Goal: Task Accomplishment & Management: Manage account settings

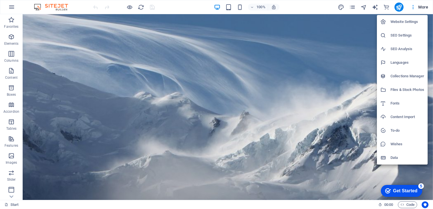
click at [397, 24] on h6 "Website Settings" at bounding box center [407, 21] width 34 height 7
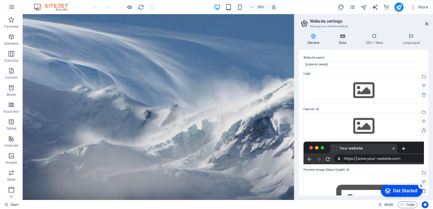
click at [339, 42] on h4 "Data" at bounding box center [343, 39] width 27 height 12
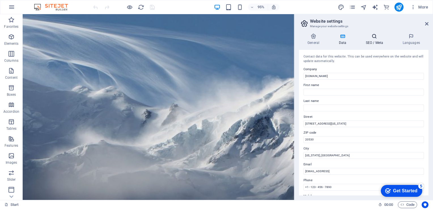
click at [378, 41] on h4 "SEO / Meta" at bounding box center [375, 39] width 37 height 12
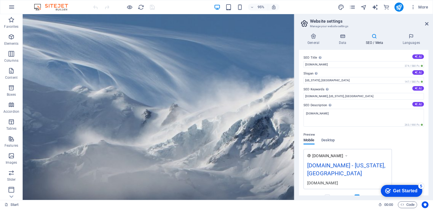
drag, startPoint x: 328, startPoint y: 106, endPoint x: 310, endPoint y: 86, distance: 27.7
click at [310, 86] on div "SEO Title The title of your website - make it something that stands out in sear…" at bounding box center [363, 123] width 129 height 146
click at [369, 96] on input "costclaimanddisputemanagement.com.au, Washington, DC" at bounding box center [363, 96] width 120 height 7
click at [388, 95] on input "costclaimanddisputemanagement.com.au, Cameron Park, DC" at bounding box center [363, 96] width 120 height 7
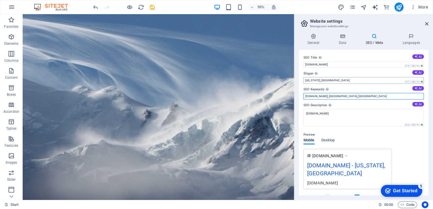
type input "costclaimanddisputemanagement.com.au, Cameron Park, NSW"
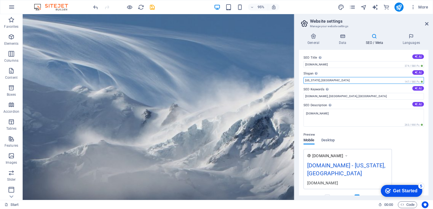
click at [312, 79] on input "Washington, DC" at bounding box center [363, 80] width 120 height 7
click at [332, 81] on input "Cameron Park, DC" at bounding box center [363, 80] width 120 height 7
type input "Cameron Park, NSW"
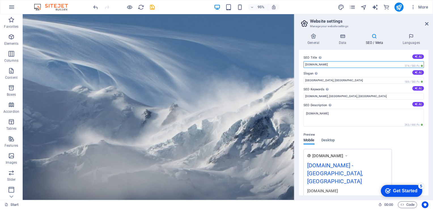
click at [361, 66] on input "[DOMAIN_NAME]" at bounding box center [363, 64] width 120 height 7
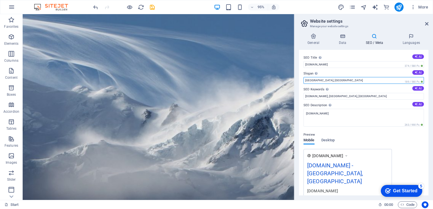
click at [353, 79] on input "Cameron Park, NSW" at bounding box center [363, 80] width 120 height 7
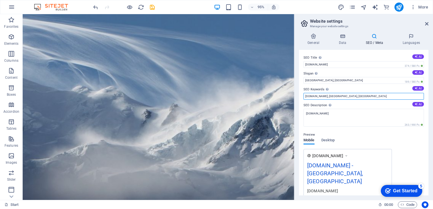
click at [390, 95] on input "costclaimanddisputemanagement.com.au, Cameron Park, NSW" at bounding box center [363, 96] width 120 height 7
drag, startPoint x: 428, startPoint y: 116, endPoint x: 429, endPoint y: 138, distance: 22.1
click at [429, 138] on div "General Data SEO / Meta Languages Website name costclaimanddisputemanagement.co…" at bounding box center [363, 114] width 138 height 171
click at [427, 146] on div "SEO Title The title of your website - make it something that stands out in sear…" at bounding box center [363, 123] width 129 height 146
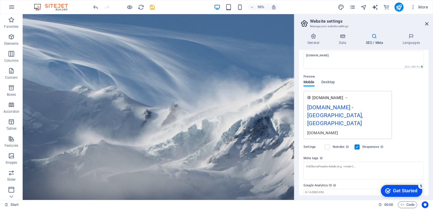
scroll to position [78, 0]
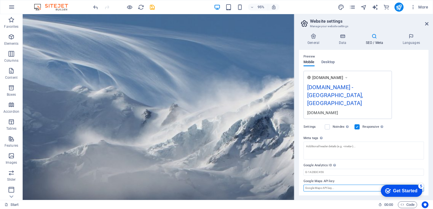
click at [346, 186] on input "Google Maps API key" at bounding box center [363, 188] width 120 height 7
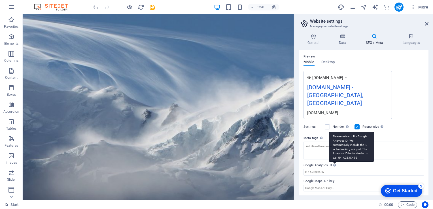
click at [333, 162] on div "Please only add the Google Analytics ID. We automatically include the ID in the…" at bounding box center [351, 147] width 45 height 30
click at [333, 169] on input "Google Analytics ID Please only add the Google Analytics ID. We automatically i…" at bounding box center [363, 172] width 120 height 7
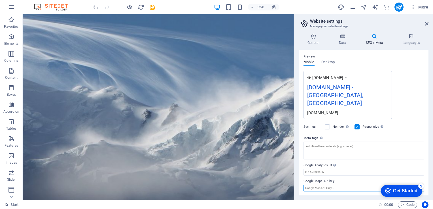
click at [329, 187] on input "Google Maps API key" at bounding box center [363, 188] width 120 height 7
click at [366, 187] on input "Google Maps API key" at bounding box center [363, 188] width 120 height 7
click at [427, 22] on icon at bounding box center [426, 24] width 3 height 5
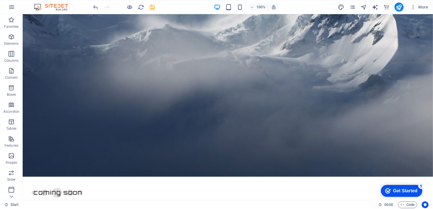
scroll to position [0, 0]
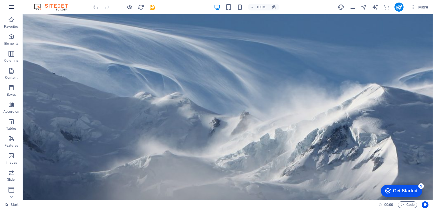
click at [14, 8] on icon "button" at bounding box center [11, 7] width 7 height 7
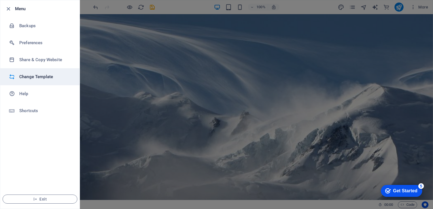
click at [31, 79] on h6 "Change Template" at bounding box center [45, 76] width 52 height 7
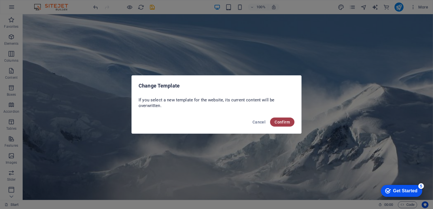
click at [277, 119] on button "Confirm" at bounding box center [282, 122] width 24 height 9
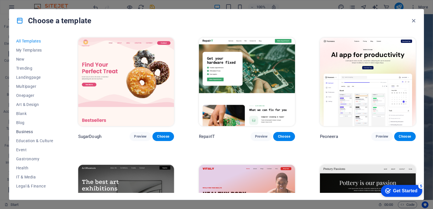
click at [28, 132] on span "Business" at bounding box center [34, 131] width 37 height 5
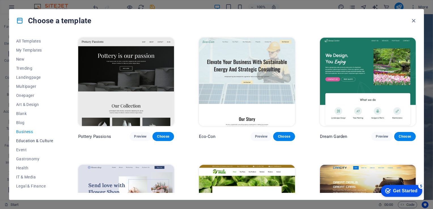
click at [30, 140] on span "Education & Culture" at bounding box center [34, 140] width 37 height 5
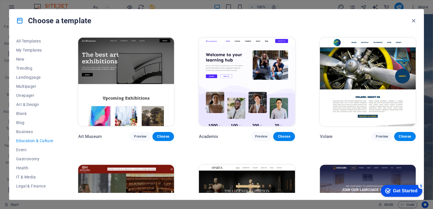
click at [418, 147] on div "All Templates My Templates New Trending Landingpage Multipager Onepager Art & D…" at bounding box center [216, 116] width 414 height 168
click at [417, 148] on div "All Templates My Templates New Trending Landingpage Multipager Onepager Art & D…" at bounding box center [216, 116] width 414 height 168
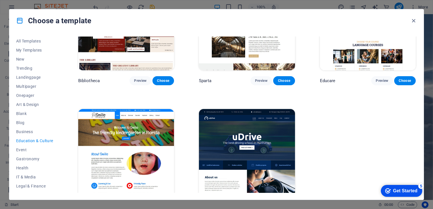
scroll to position [201, 0]
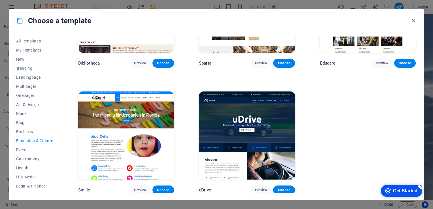
click at [410, 154] on div "Art Museum Preview Choose Academix Preview Choose Volare Preview Choose Bibliot…" at bounding box center [247, 15] width 340 height 359
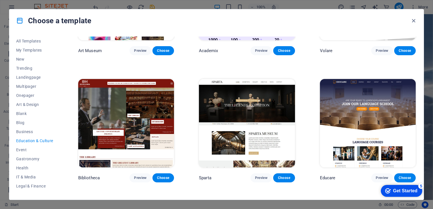
scroll to position [63, 0]
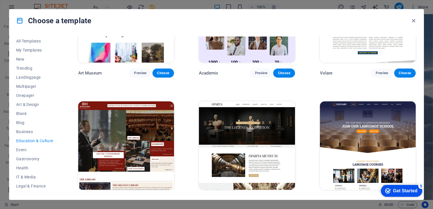
click at [412, 117] on img at bounding box center [368, 145] width 96 height 88
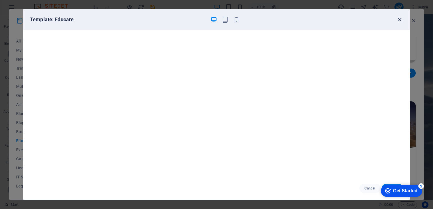
click at [399, 20] on icon "button" at bounding box center [399, 19] width 7 height 7
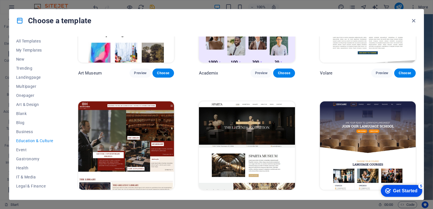
click at [390, 129] on img at bounding box center [368, 145] width 96 height 88
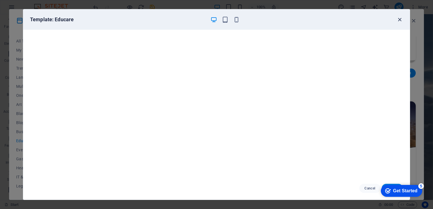
click at [398, 19] on icon "button" at bounding box center [399, 19] width 7 height 7
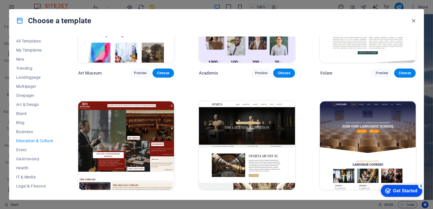
click at [110, 138] on img at bounding box center [126, 145] width 96 height 88
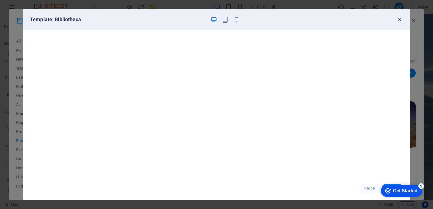
click at [401, 20] on icon "button" at bounding box center [399, 19] width 7 height 7
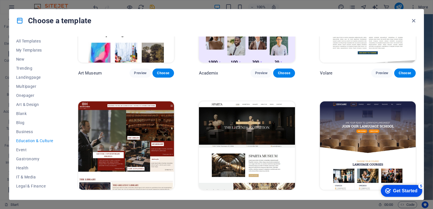
click at [418, 144] on div "All Templates My Templates New Trending Landingpage Multipager Onepager Art & D…" at bounding box center [216, 116] width 414 height 168
click at [415, 139] on div "Educare Preview Choose" at bounding box center [368, 152] width 98 height 105
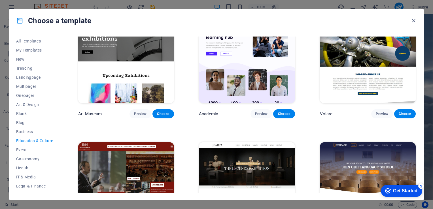
scroll to position [0, 0]
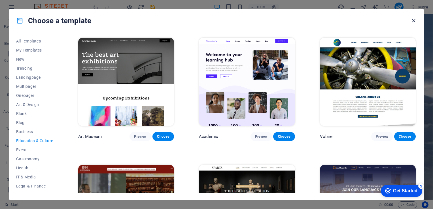
click at [413, 19] on icon "button" at bounding box center [413, 21] width 7 height 7
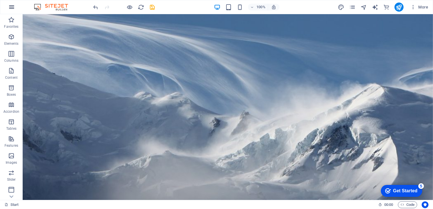
click at [16, 10] on button "button" at bounding box center [12, 7] width 14 height 14
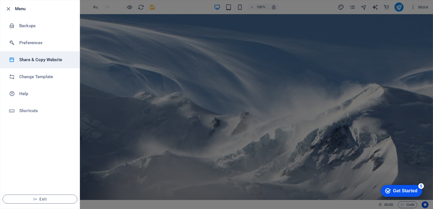
click at [34, 62] on h6 "Share & Copy Website" at bounding box center [45, 59] width 52 height 7
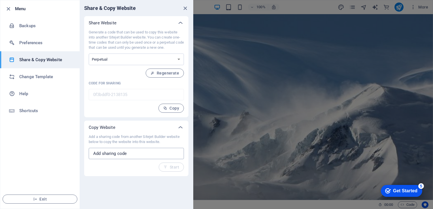
click at [104, 152] on input "text" at bounding box center [136, 153] width 95 height 11
click at [104, 164] on div "Add a sharing code from another Sitejet Builder website below to copy the websi…" at bounding box center [136, 152] width 95 height 37
click at [8, 8] on icon "button" at bounding box center [8, 9] width 7 height 7
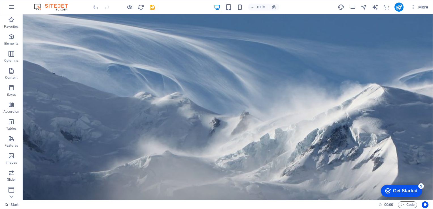
click at [8, 8] on button "button" at bounding box center [12, 7] width 14 height 14
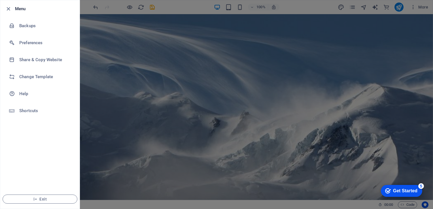
click at [8, 8] on icon "button" at bounding box center [8, 9] width 7 height 7
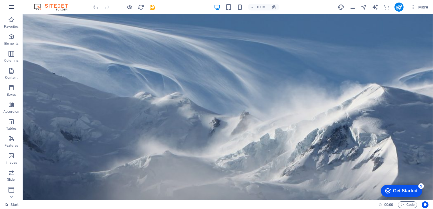
click at [10, 8] on icon "button" at bounding box center [11, 7] width 7 height 7
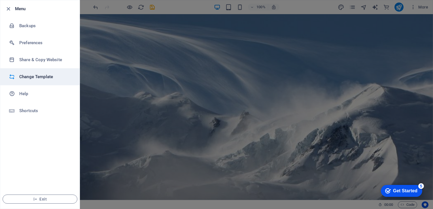
click at [34, 78] on h6 "Change Template" at bounding box center [45, 76] width 52 height 7
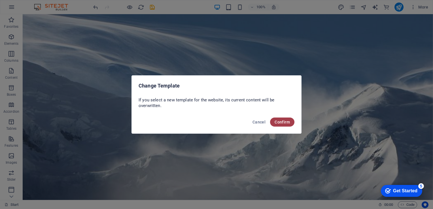
click at [283, 122] on span "Confirm" at bounding box center [281, 122] width 15 height 5
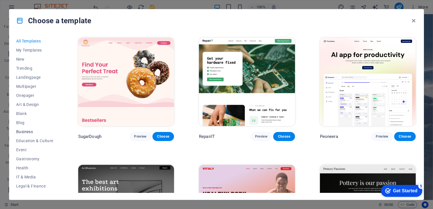
click at [24, 132] on span "Business" at bounding box center [34, 131] width 37 height 5
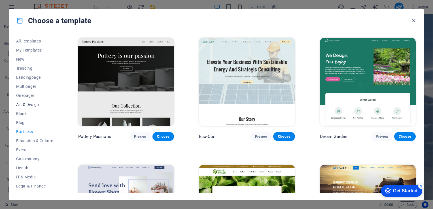
click at [34, 105] on span "Art & Design" at bounding box center [34, 104] width 37 height 5
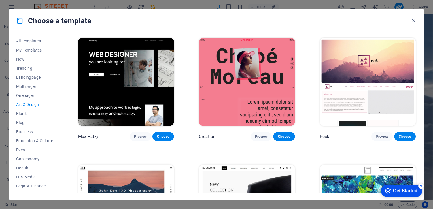
drag, startPoint x: 417, startPoint y: 62, endPoint x: 414, endPoint y: 82, distance: 20.8
click at [414, 82] on div "All Templates My Templates New Trending Landingpage Multipager Onepager Art & D…" at bounding box center [216, 116] width 414 height 168
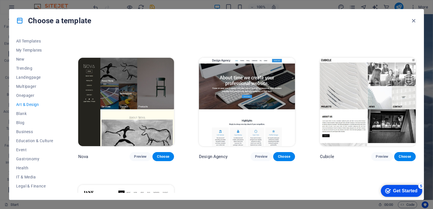
scroll to position [489, 0]
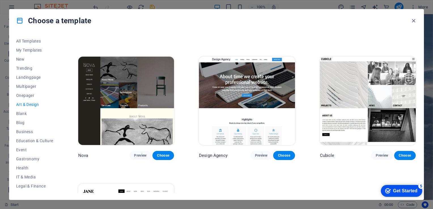
click at [220, 109] on img at bounding box center [247, 101] width 96 height 88
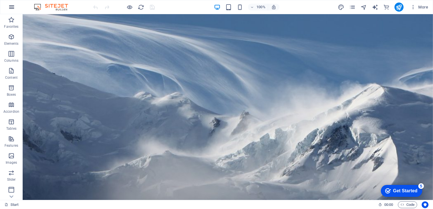
click at [10, 5] on icon "button" at bounding box center [11, 7] width 7 height 7
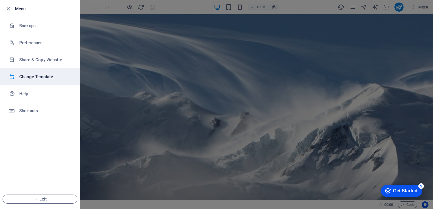
click at [39, 79] on h6 "Change Template" at bounding box center [45, 76] width 52 height 7
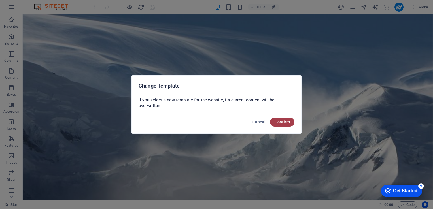
drag, startPoint x: 287, startPoint y: 128, endPoint x: 285, endPoint y: 121, distance: 6.6
click at [285, 121] on div "Cancel Confirm" at bounding box center [216, 123] width 169 height 19
click at [285, 121] on span "Confirm" at bounding box center [281, 122] width 15 height 5
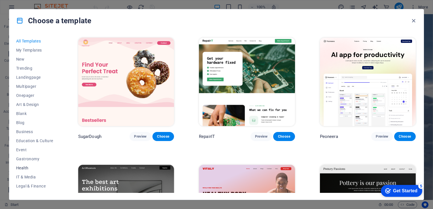
click at [29, 166] on span "Health" at bounding box center [34, 168] width 37 height 5
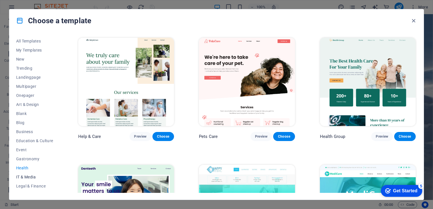
click at [29, 178] on span "IT & Media" at bounding box center [34, 177] width 37 height 5
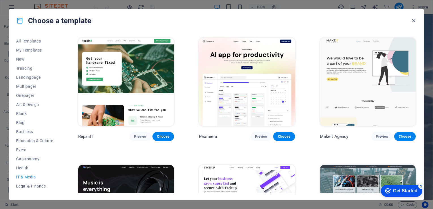
click at [39, 184] on span "Legal & Finance" at bounding box center [34, 186] width 37 height 5
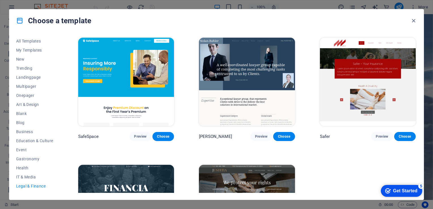
click at [262, 80] on img at bounding box center [247, 82] width 96 height 88
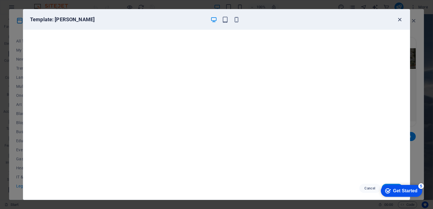
click at [398, 17] on icon "button" at bounding box center [399, 19] width 7 height 7
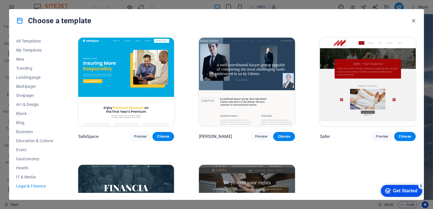
click at [114, 90] on img at bounding box center [126, 82] width 96 height 88
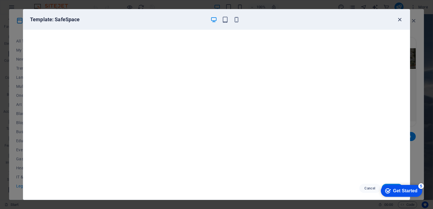
click at [399, 22] on icon "button" at bounding box center [399, 19] width 7 height 7
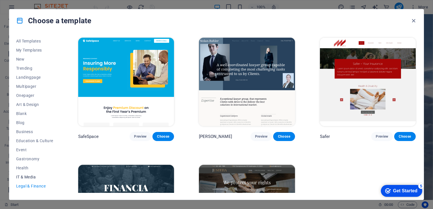
click at [25, 176] on span "IT & Media" at bounding box center [34, 177] width 37 height 5
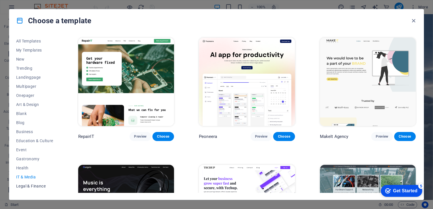
click at [26, 185] on span "Legal & Finance" at bounding box center [34, 186] width 37 height 5
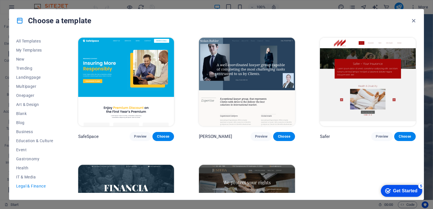
click at [417, 161] on div "All Templates My Templates New Trending Landingpage Multipager Onepager Art & D…" at bounding box center [216, 116] width 414 height 168
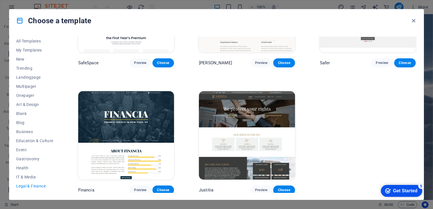
scroll to position [70, 0]
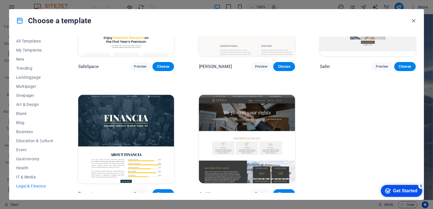
click at [146, 118] on img at bounding box center [126, 139] width 96 height 88
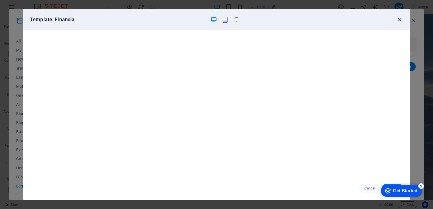
click at [400, 18] on icon "button" at bounding box center [399, 19] width 7 height 7
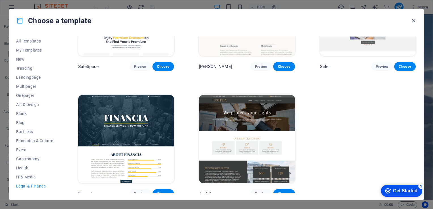
scroll to position [0, 0]
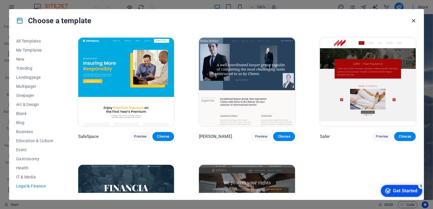
click at [413, 18] on icon "button" at bounding box center [413, 21] width 7 height 7
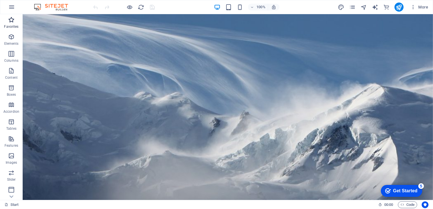
click at [13, 25] on p "Favorites" at bounding box center [11, 26] width 14 height 5
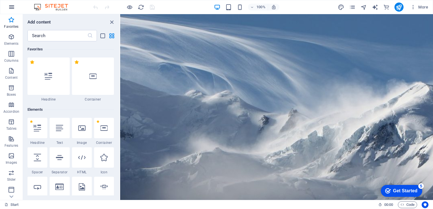
click at [11, 5] on icon "button" at bounding box center [11, 7] width 7 height 7
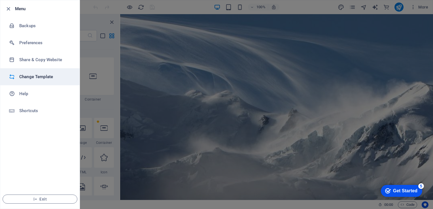
click at [32, 74] on h6 "Change Template" at bounding box center [45, 76] width 52 height 7
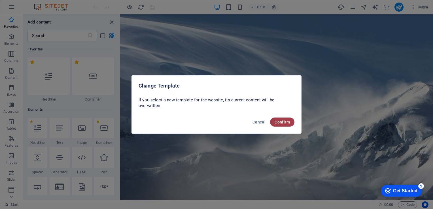
click at [284, 120] on span "Confirm" at bounding box center [281, 122] width 15 height 5
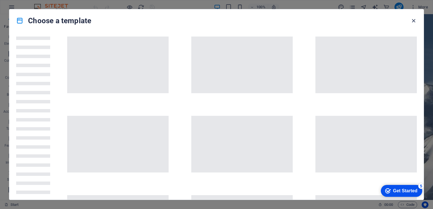
click at [413, 22] on icon "button" at bounding box center [413, 21] width 7 height 7
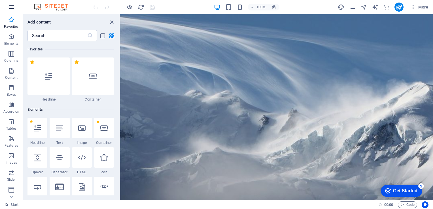
click at [11, 6] on icon "button" at bounding box center [11, 7] width 7 height 7
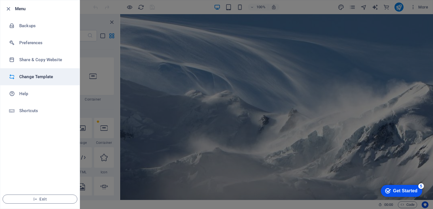
click at [36, 75] on h6 "Change Template" at bounding box center [45, 76] width 52 height 7
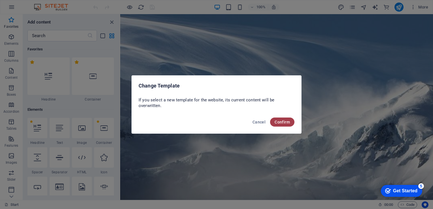
click at [281, 121] on span "Confirm" at bounding box center [281, 122] width 15 height 5
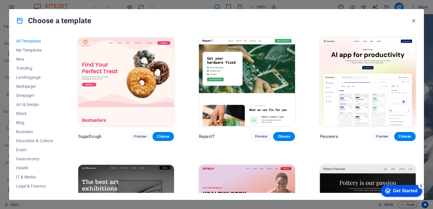
click at [415, 97] on div "Peoneera Preview Choose" at bounding box center [368, 89] width 98 height 105
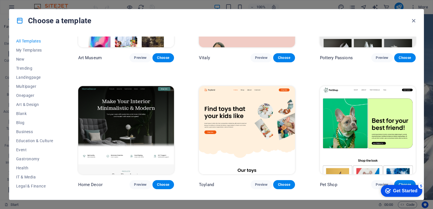
scroll to position [217, 0]
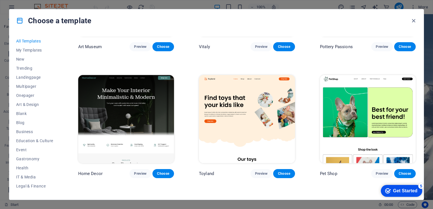
click at [148, 101] on img at bounding box center [126, 119] width 96 height 88
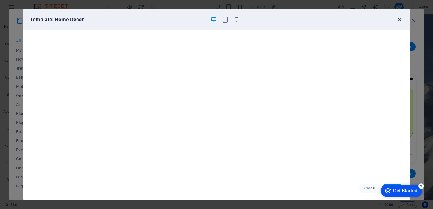
click at [398, 19] on icon "button" at bounding box center [399, 19] width 7 height 7
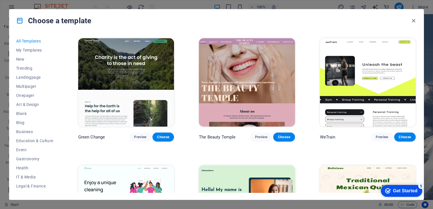
scroll to position [900, 0]
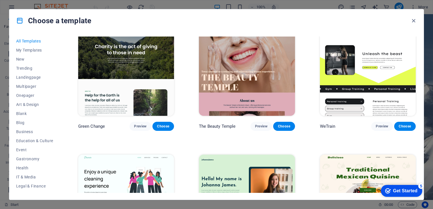
click at [384, 54] on img at bounding box center [368, 71] width 96 height 88
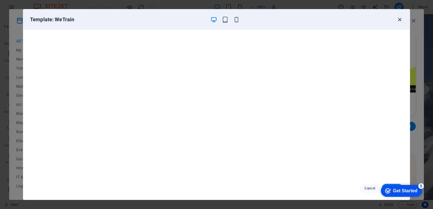
click at [400, 19] on icon "button" at bounding box center [399, 19] width 7 height 7
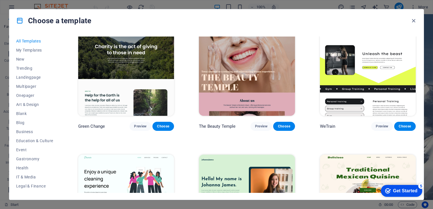
drag, startPoint x: 429, startPoint y: 92, endPoint x: 415, endPoint y: 63, distance: 32.7
click at [415, 63] on div "Choose a template All Templates My Templates New Trending Landingpage Multipage…" at bounding box center [216, 104] width 433 height 209
drag, startPoint x: 415, startPoint y: 67, endPoint x: 416, endPoint y: 57, distance: 10.2
click at [416, 57] on div "SugarDough Preview Choose RepairIT Preview Choose Peoneera Preview Choose Art M…" at bounding box center [247, 115] width 340 height 156
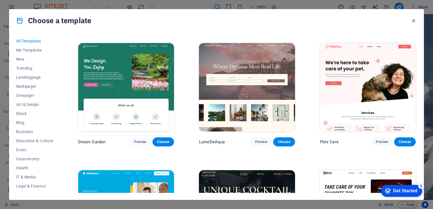
scroll to position [1334, 0]
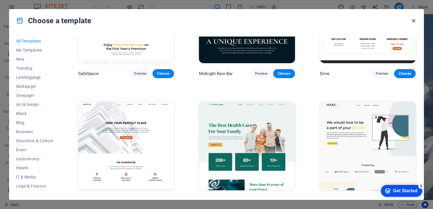
click at [415, 21] on icon "button" at bounding box center [413, 21] width 7 height 7
